Goal: Connect with others: Connect with others

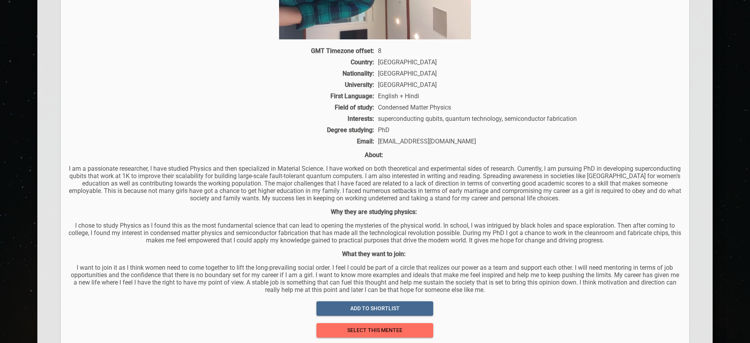
scroll to position [109, 0]
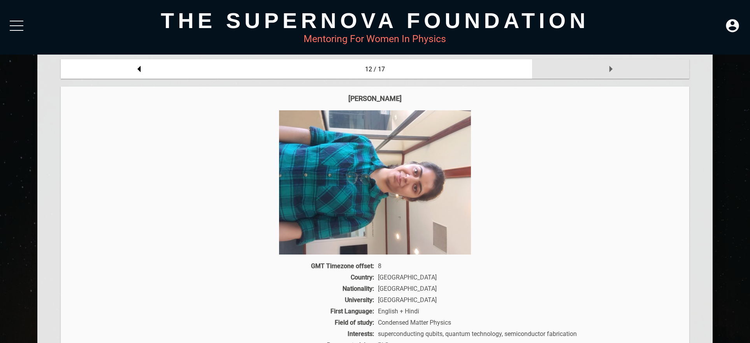
click at [613, 66] on icon at bounding box center [611, 69] width 16 height 16
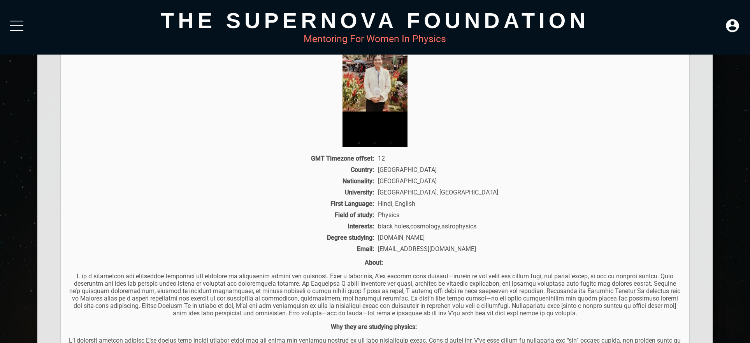
scroll to position [55, 0]
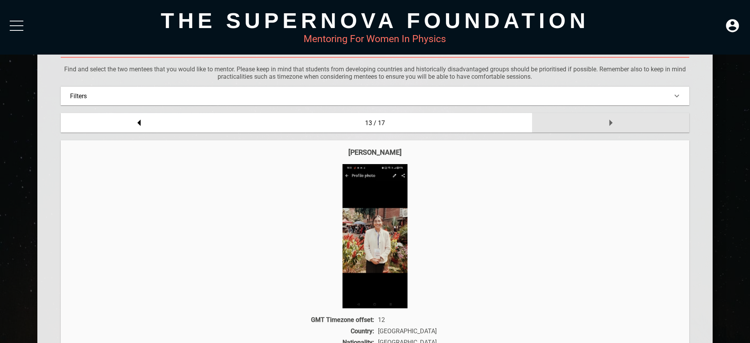
click at [618, 126] on icon at bounding box center [611, 123] width 16 height 16
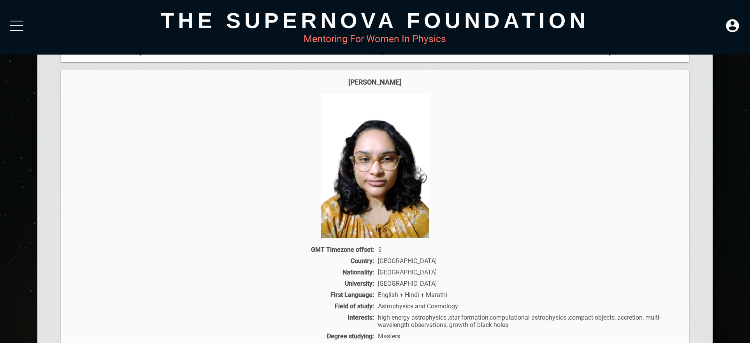
scroll to position [109, 0]
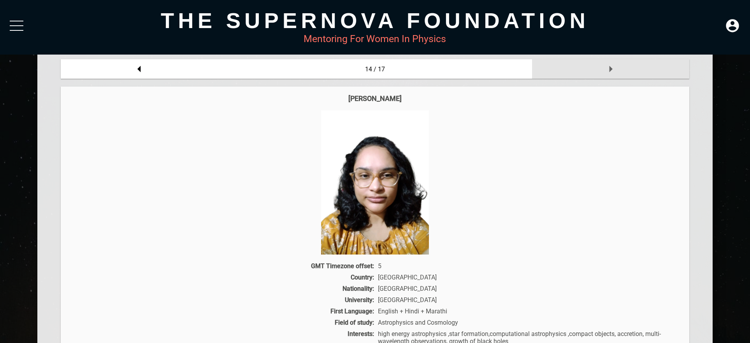
click at [590, 70] on div at bounding box center [610, 68] width 157 height 19
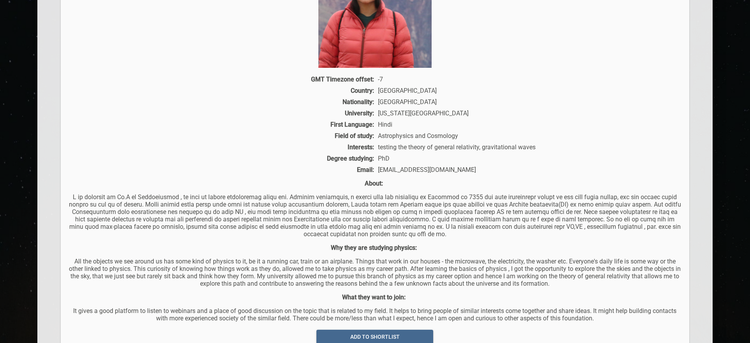
scroll to position [324, 0]
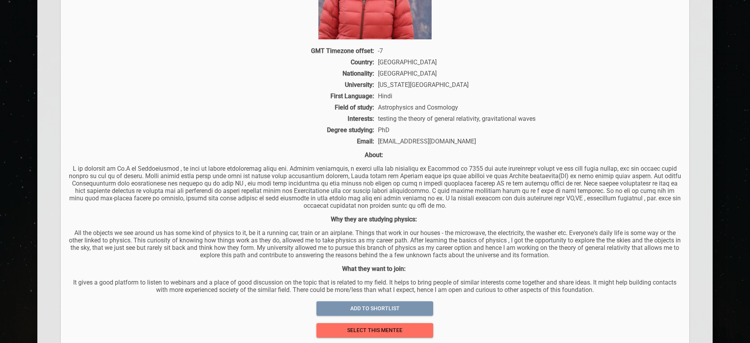
click at [373, 305] on span "add to shortlist" at bounding box center [375, 308] width 104 height 10
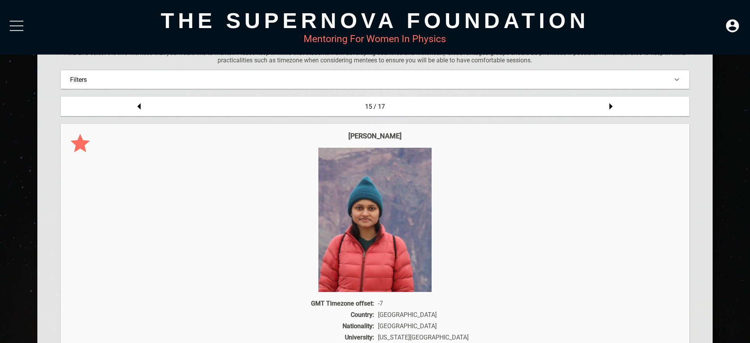
scroll to position [2, 0]
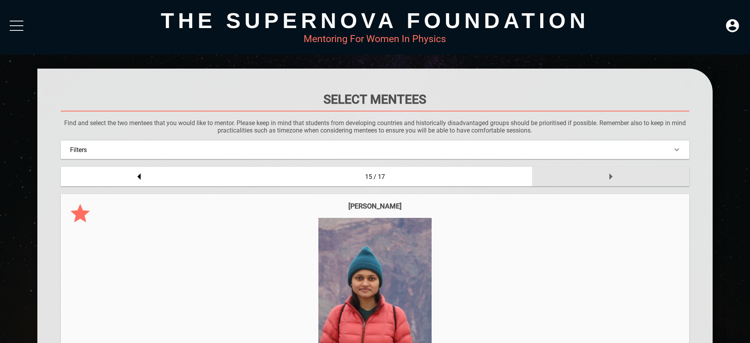
click at [612, 180] on icon at bounding box center [611, 177] width 16 height 16
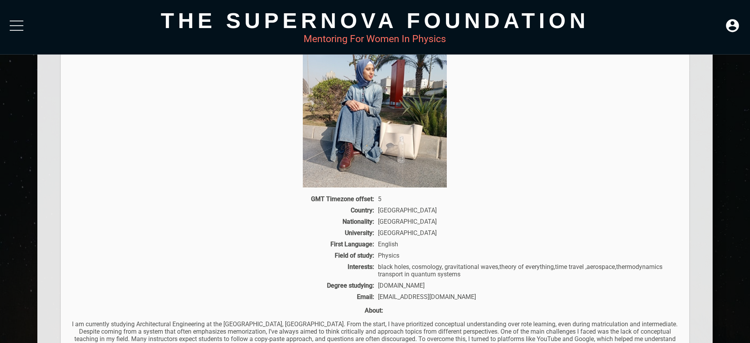
scroll to position [109, 0]
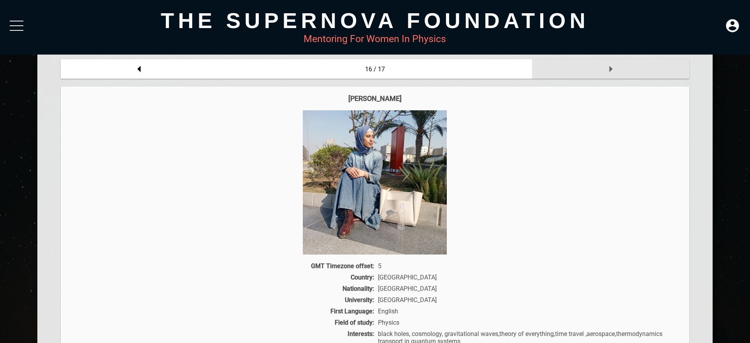
click at [551, 70] on div at bounding box center [610, 68] width 157 height 19
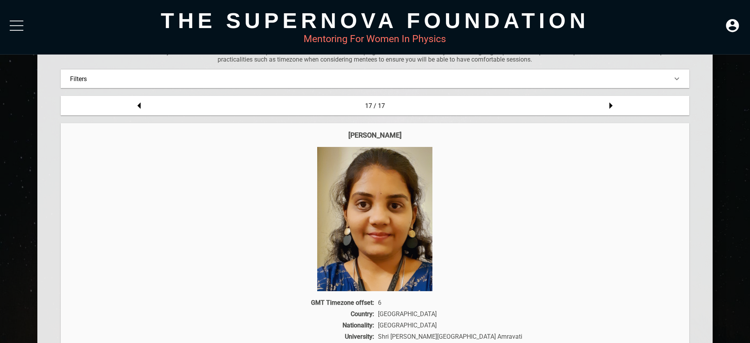
scroll to position [0, 0]
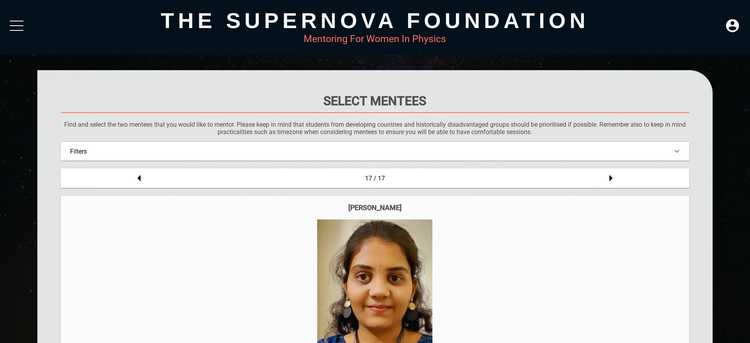
click at [253, 146] on div "Filters" at bounding box center [375, 151] width 628 height 19
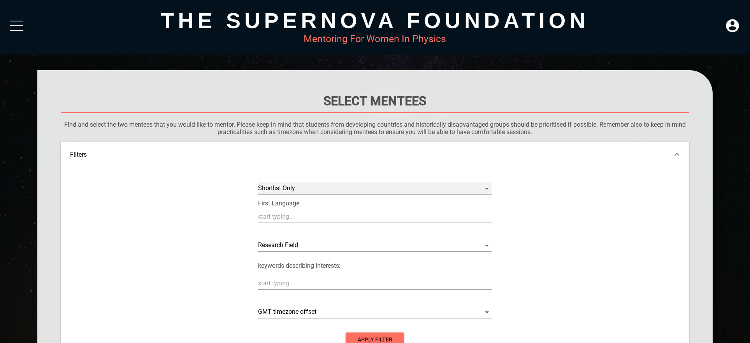
click at [343, 187] on Only "​" at bounding box center [375, 188] width 234 height 12
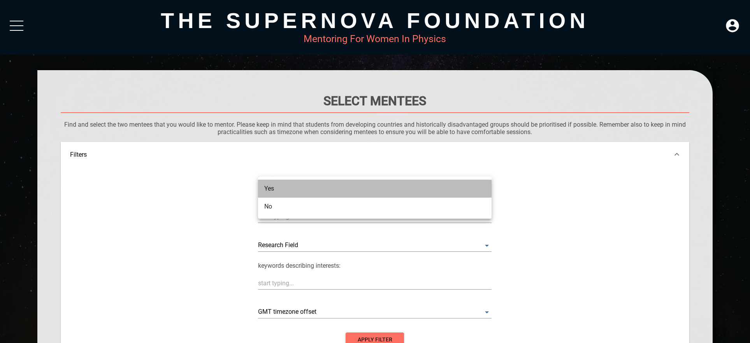
click at [343, 187] on li "Yes" at bounding box center [375, 188] width 234 height 18
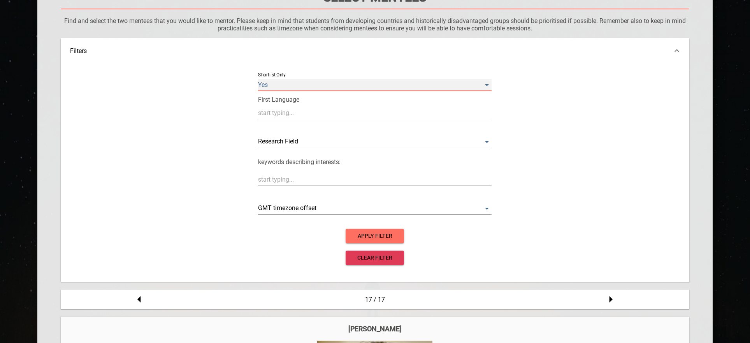
scroll to position [107, 0]
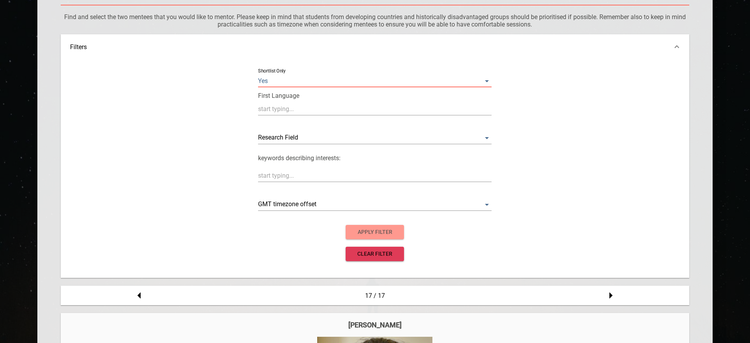
click at [365, 237] on button "apply filter" at bounding box center [375, 232] width 58 height 14
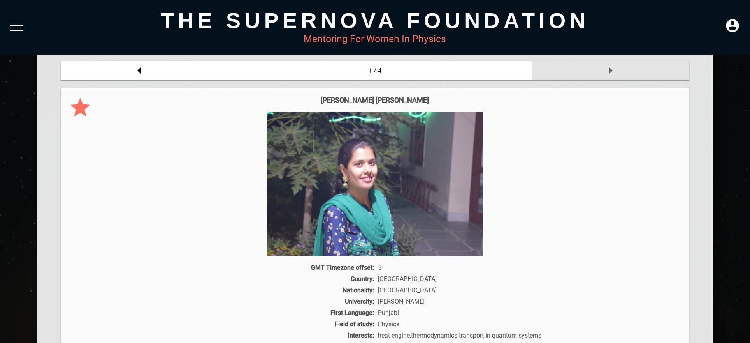
click at [621, 77] on div at bounding box center [610, 70] width 157 height 19
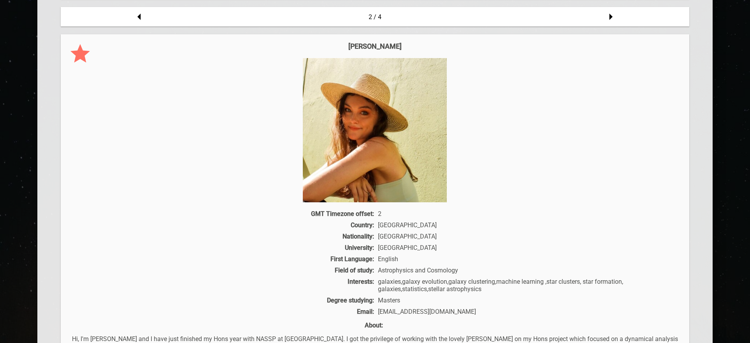
scroll to position [376, 0]
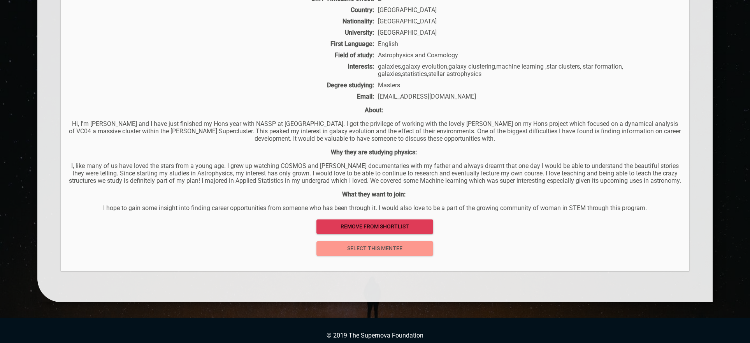
click at [341, 253] on span "select this mentee" at bounding box center [375, 248] width 104 height 10
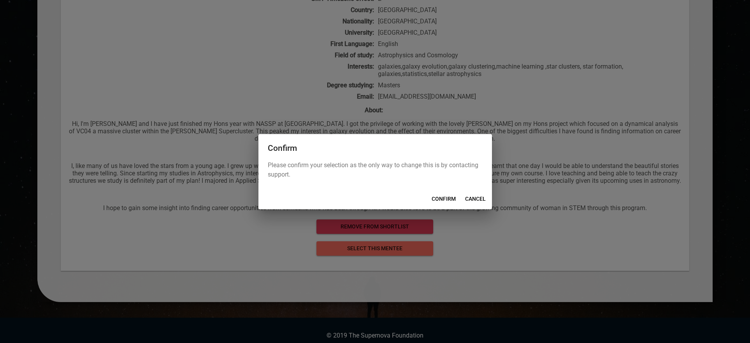
click at [447, 201] on span "CONFIRM" at bounding box center [444, 199] width 24 height 10
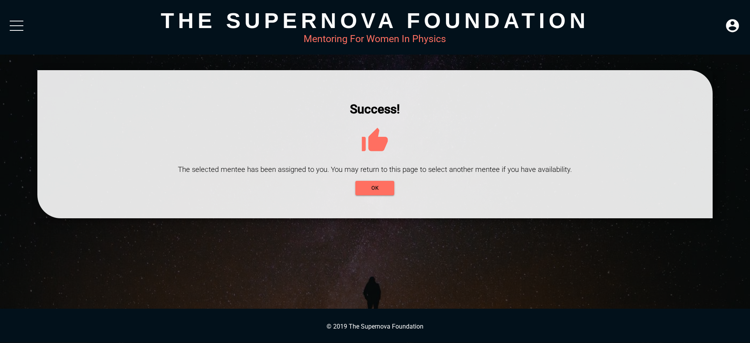
scroll to position [0, 0]
click at [385, 189] on span "OK" at bounding box center [375, 188] width 26 height 10
